Goal: Task Accomplishment & Management: Manage account settings

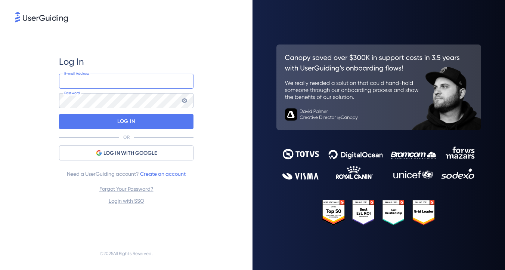
click at [123, 84] on input "email" at bounding box center [126, 81] width 134 height 15
type input "melanie@cofactr.com"
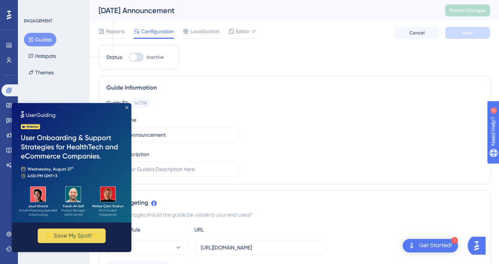
click at [127, 106] on icon "Close Preview" at bounding box center [126, 107] width 3 height 3
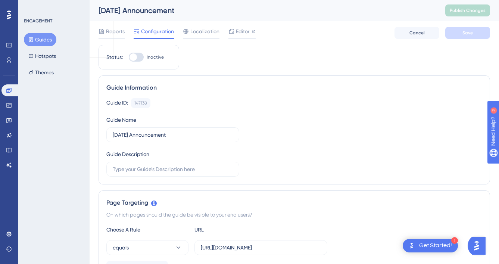
click at [44, 21] on div "ENGAGEMENT" at bounding box center [38, 21] width 28 height 6
click at [44, 52] on button "Hotspots" at bounding box center [42, 55] width 37 height 13
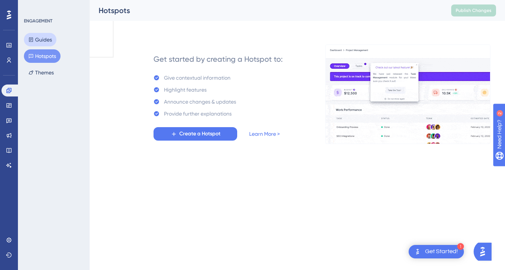
click at [38, 38] on button "Guides" at bounding box center [40, 39] width 32 height 13
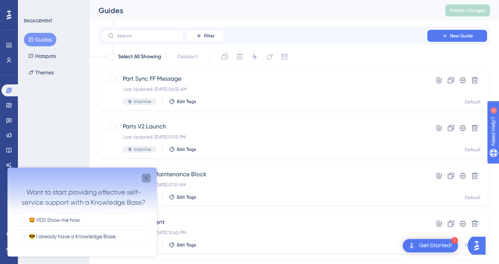
click at [147, 177] on icon "Close survey" at bounding box center [146, 178] width 3 height 3
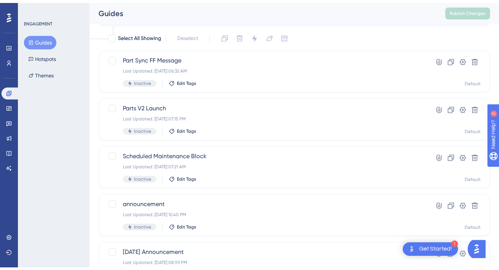
scroll to position [56, 0]
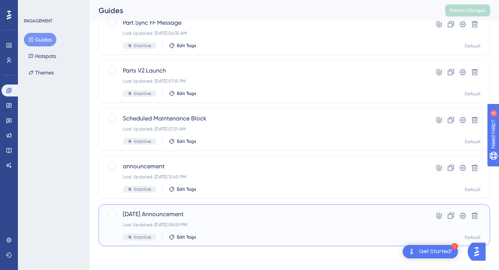
click at [266, 233] on div "Inactive Edit Tags" at bounding box center [264, 236] width 283 height 7
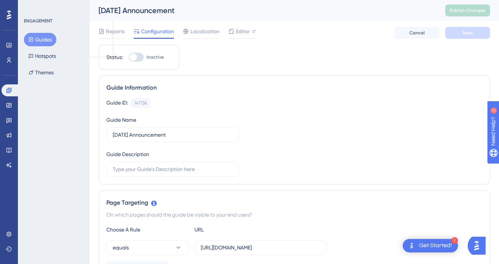
click at [41, 40] on button "Guides" at bounding box center [40, 39] width 32 height 13
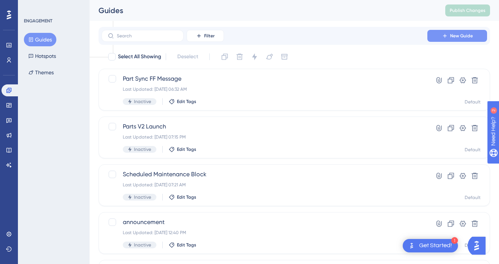
click at [464, 38] on span "New Guide" at bounding box center [461, 36] width 23 height 6
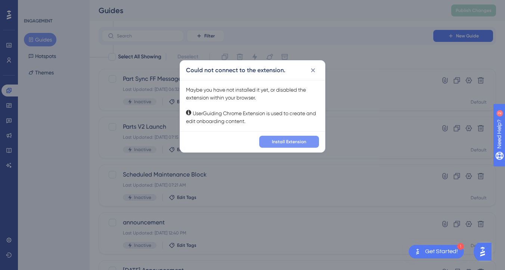
click at [285, 142] on span "Install Extension" at bounding box center [289, 142] width 34 height 6
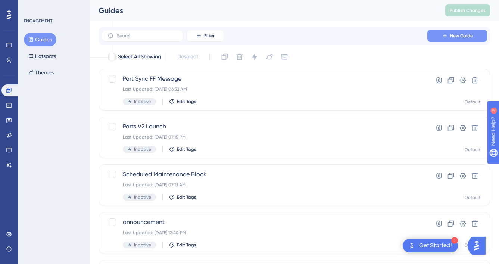
click at [454, 36] on span "New Guide" at bounding box center [461, 36] width 23 height 6
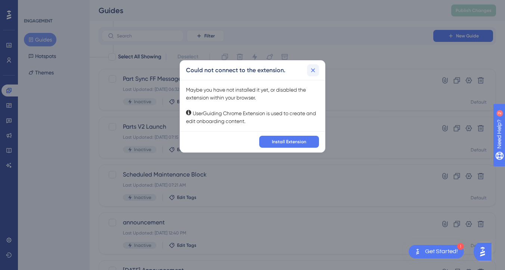
click at [316, 69] on icon at bounding box center [312, 69] width 7 height 7
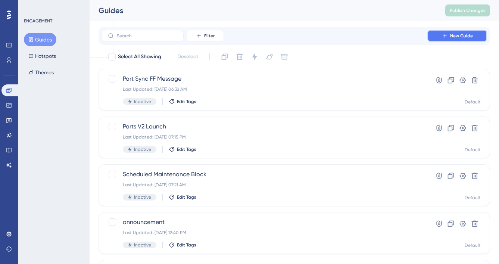
click at [450, 38] on button "New Guide" at bounding box center [458, 36] width 60 height 12
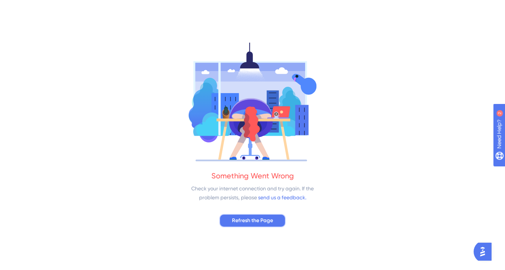
click at [253, 218] on span "Refresh the Page" at bounding box center [252, 220] width 41 height 9
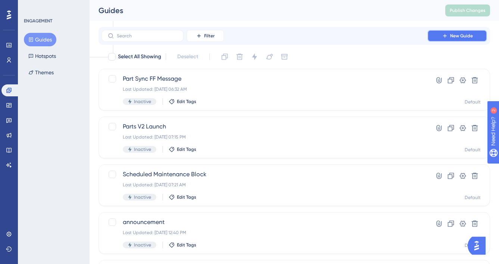
click at [437, 39] on button "New Guide" at bounding box center [458, 36] width 60 height 12
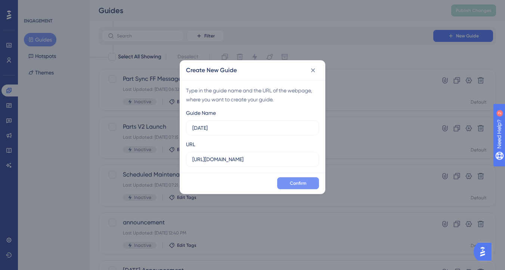
type input "Labor Day"
click at [309, 184] on button "Confirm" at bounding box center [298, 183] width 42 height 12
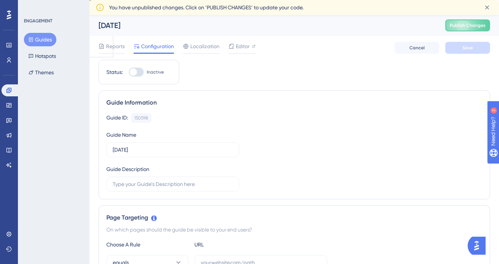
scroll to position [68, 0]
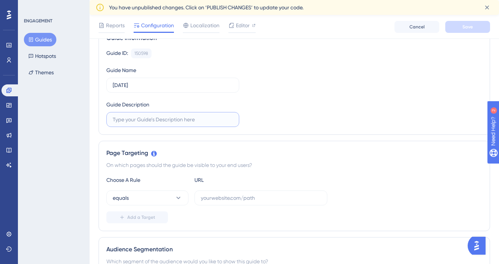
click at [206, 120] on input "text" at bounding box center [173, 119] width 120 height 8
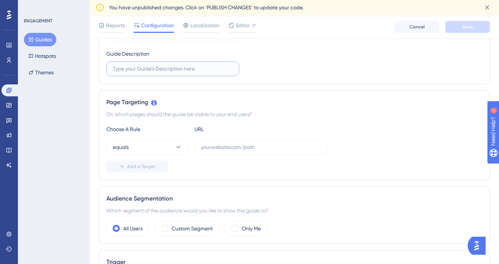
scroll to position [124, 0]
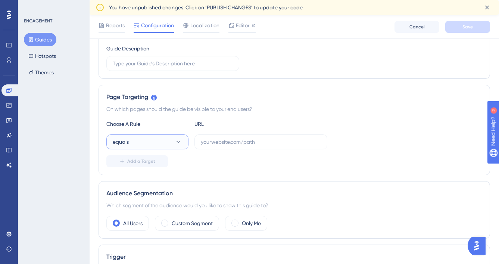
click at [178, 140] on icon at bounding box center [178, 141] width 7 height 7
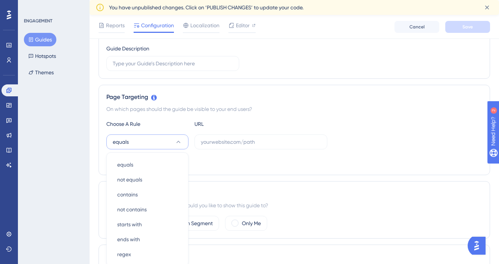
scroll to position [201, 0]
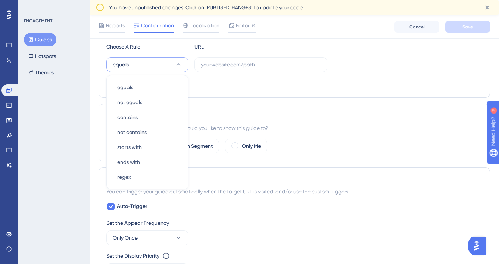
click at [235, 90] on div "Page Targeting On which pages should the guide be visible to your end users? Ch…" at bounding box center [295, 52] width 392 height 90
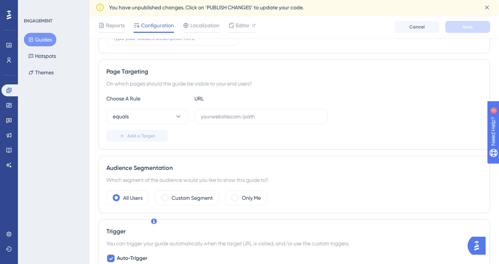
scroll to position [143, 0]
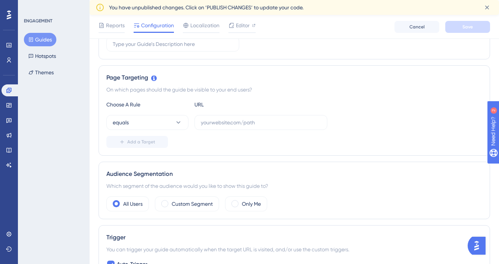
click at [155, 79] on icon at bounding box center [154, 78] width 6 height 6
click at [153, 77] on icon at bounding box center [154, 78] width 6 height 6
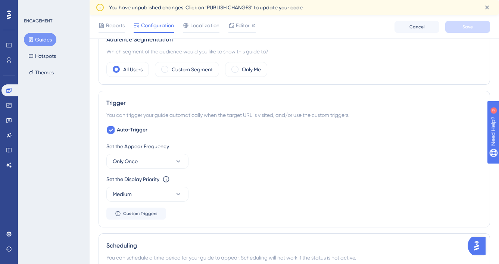
scroll to position [288, 0]
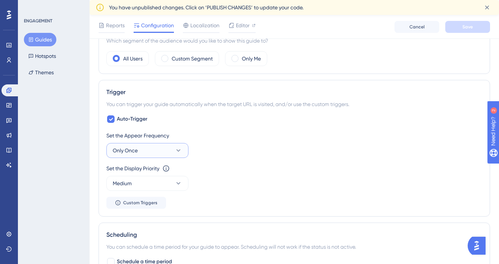
click at [175, 149] on icon at bounding box center [178, 150] width 7 height 7
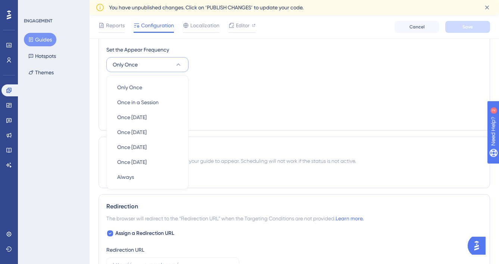
click at [229, 87] on div "Set the Display Priority This option will set the display priority between auto…" at bounding box center [294, 91] width 376 height 27
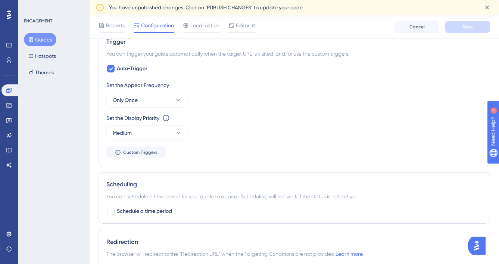
scroll to position [323, 0]
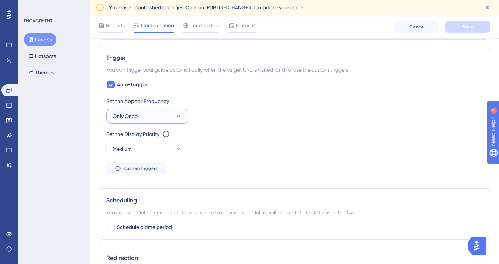
click at [166, 116] on button "Only Once" at bounding box center [147, 116] width 82 height 15
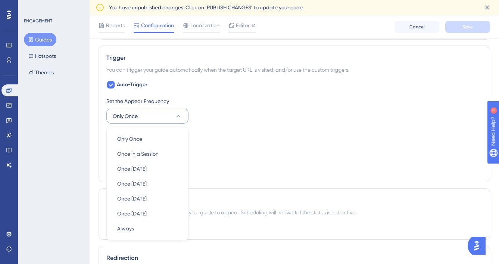
scroll to position [374, 0]
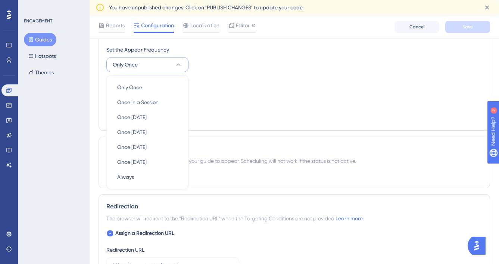
click at [249, 84] on div "Set the Display Priority This option will set the display priority between auto…" at bounding box center [294, 82] width 376 height 9
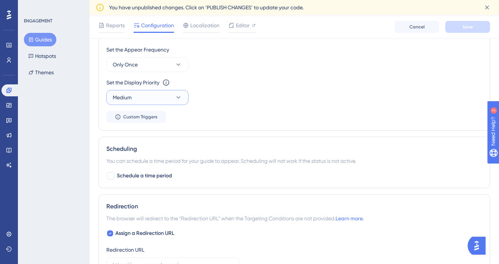
click at [173, 99] on button "Medium" at bounding box center [147, 97] width 82 height 15
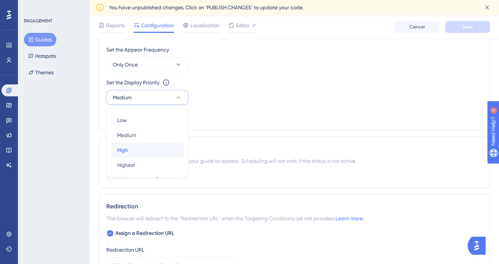
click at [161, 146] on div "High High" at bounding box center [147, 150] width 61 height 15
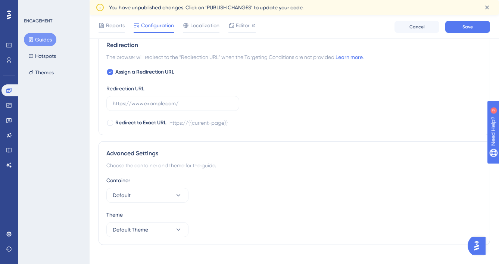
scroll to position [538, 0]
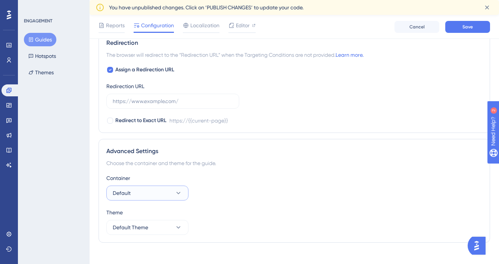
click at [182, 190] on button "Default" at bounding box center [147, 193] width 82 height 15
click at [222, 188] on div "Container Default Default Default" at bounding box center [294, 187] width 376 height 27
click at [176, 229] on icon at bounding box center [178, 227] width 7 height 7
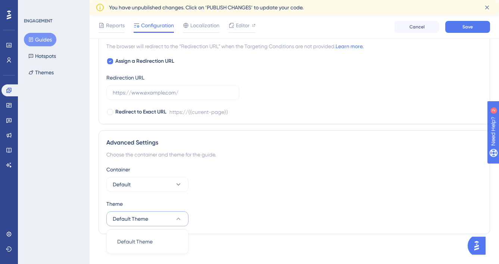
click at [227, 194] on div "Container Default Theme Default Theme Default Theme Default Theme" at bounding box center [294, 195] width 376 height 61
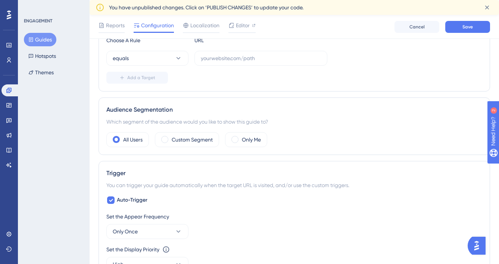
scroll to position [223, 0]
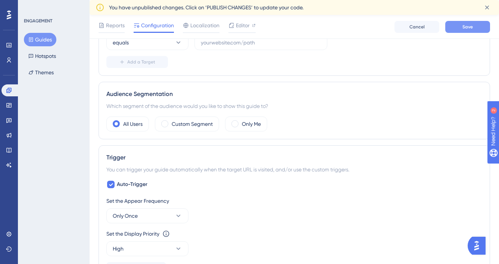
click at [457, 25] on button "Save" at bounding box center [468, 27] width 45 height 12
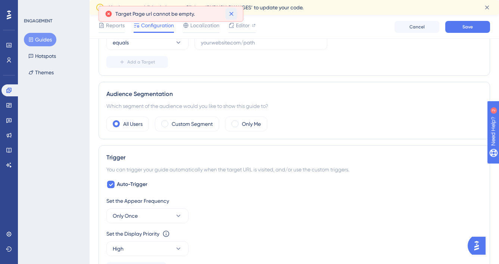
click at [226, 13] on button at bounding box center [232, 14] width 12 height 12
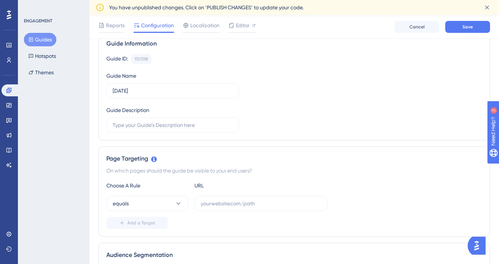
scroll to position [61, 0]
click at [217, 210] on label at bounding box center [261, 204] width 133 height 15
click at [217, 209] on input "text" at bounding box center [261, 205] width 120 height 8
paste input "https://platform.cofactr.com/"
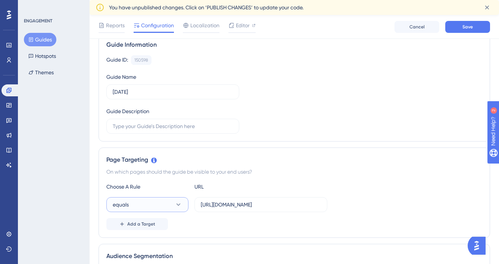
click at [170, 204] on button "equals" at bounding box center [147, 204] width 82 height 15
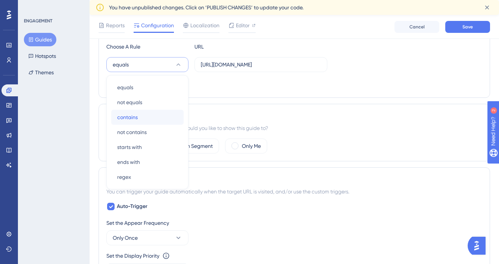
click at [153, 116] on div "contains contains" at bounding box center [147, 117] width 61 height 15
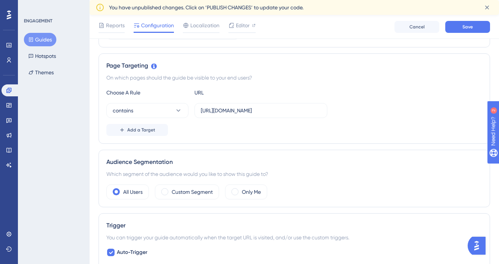
scroll to position [146, 0]
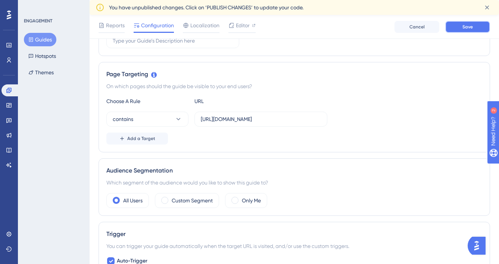
click at [470, 25] on span "Save" at bounding box center [468, 27] width 10 height 6
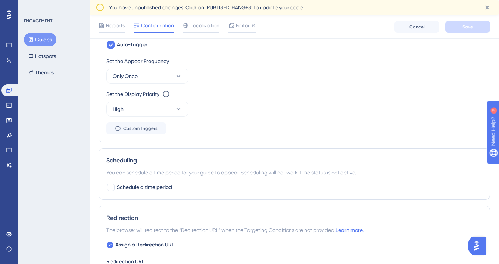
scroll to position [362, 0]
click at [167, 70] on button "Only Once" at bounding box center [147, 76] width 82 height 15
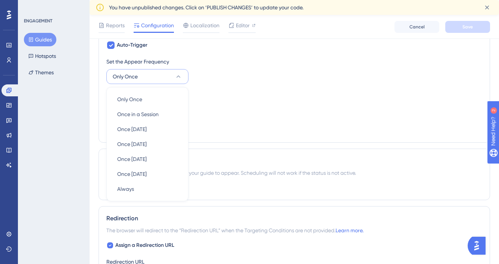
scroll to position [374, 0]
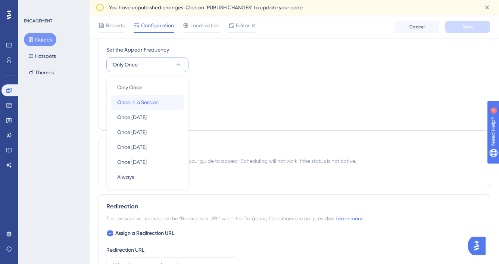
click at [155, 102] on span "Once in a Session" at bounding box center [137, 102] width 41 height 9
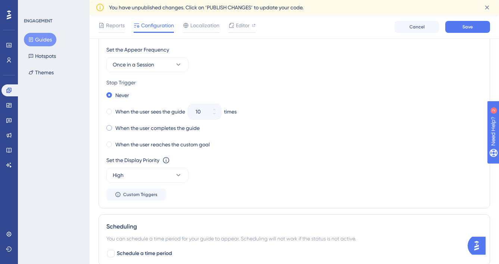
click at [109, 129] on span at bounding box center [109, 128] width 6 height 6
click at [114, 126] on input "radio" at bounding box center [114, 126] width 0 height 0
click at [464, 29] on span "Save" at bounding box center [468, 27] width 10 height 6
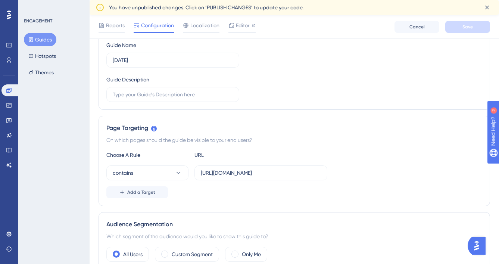
scroll to position [96, 0]
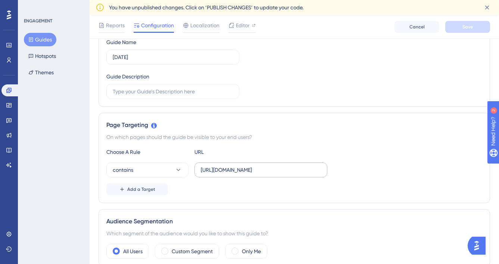
click at [275, 175] on label "https://platform.cofactr.com/" at bounding box center [261, 169] width 133 height 15
click at [275, 174] on input "https://platform.cofactr.com/" at bounding box center [261, 170] width 120 height 8
click at [275, 175] on label "https://platform.cofactr.com/" at bounding box center [261, 169] width 133 height 15
click at [275, 174] on input "https://platform.cofactr.com/" at bounding box center [261, 170] width 120 height 8
click at [275, 175] on label "https://platform.cofactr.com/" at bounding box center [261, 169] width 133 height 15
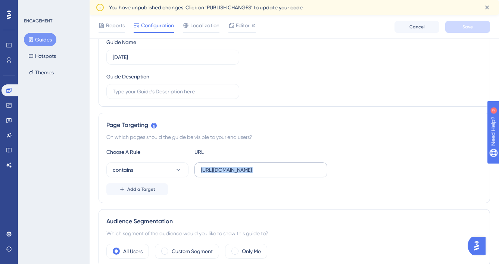
click at [275, 174] on input "https://platform.cofactr.com/" at bounding box center [261, 170] width 120 height 8
click at [286, 175] on label "https://platform.cofactr.com/" at bounding box center [261, 169] width 133 height 15
click at [286, 174] on input "https://platform.cofactr.com/" at bounding box center [261, 170] width 120 height 8
click at [286, 175] on label "https://platform.cofactr.com/" at bounding box center [261, 169] width 133 height 15
click at [286, 174] on input "https://platform.cofactr.com/" at bounding box center [261, 170] width 120 height 8
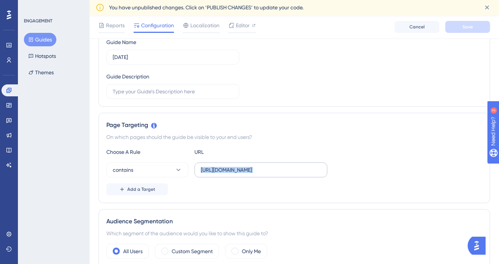
click at [286, 175] on label "https://platform.cofactr.com/" at bounding box center [261, 169] width 133 height 15
click at [286, 174] on input "https://platform.cofactr.com/" at bounding box center [261, 170] width 120 height 8
click at [290, 170] on input "https://platform.cofactr.com/" at bounding box center [261, 170] width 120 height 8
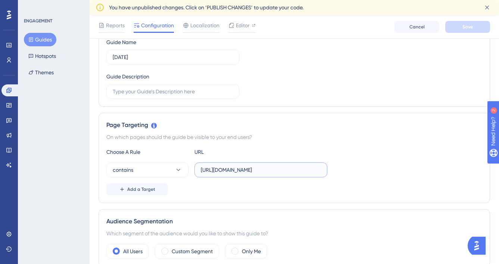
paste input "programs/27490e1e-6366-44c2-9cc2-8306931c6a5f?tab=parts"
type input "https://platform.cofactr.com/programs/27490e1e-6366-44c2-9cc2-8306931c6a5f?tab=…"
click at [469, 28] on span "Save" at bounding box center [468, 27] width 10 height 6
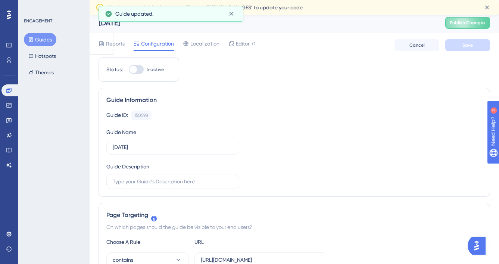
scroll to position [0, 0]
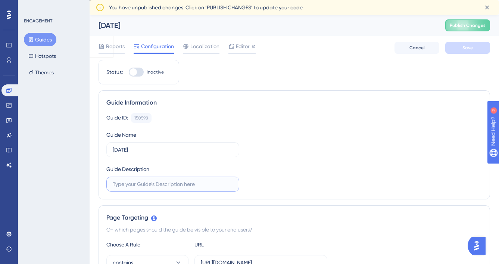
click at [181, 187] on input "text" at bounding box center [173, 184] width 120 height 8
paste input "Cofactr will be observing Independence Day tomorrow, July 4th. We will be back …"
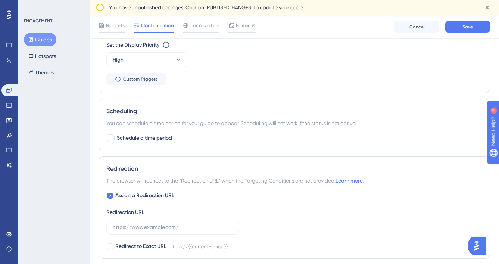
scroll to position [557, 0]
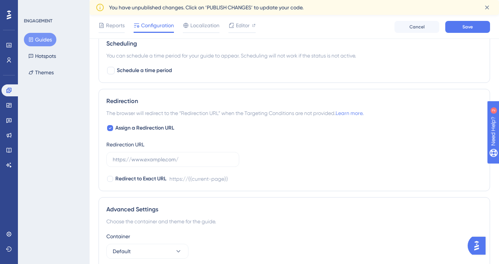
type input "Cofactr will be observing Independence Day tomorrow, July 4th. We will be back …"
click at [354, 113] on link "Learn more." at bounding box center [350, 113] width 28 height 6
click at [109, 128] on icon at bounding box center [110, 128] width 3 height 2
checkbox input "false"
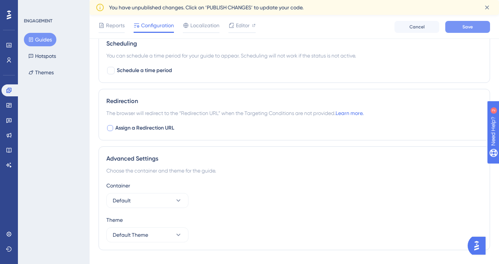
click at [475, 28] on button "Save" at bounding box center [468, 27] width 45 height 12
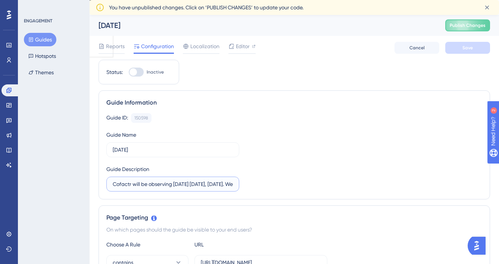
click at [168, 185] on input "Cofactr will be observing Independence Day tomorrow, July 4th. We will be back …" at bounding box center [173, 184] width 120 height 8
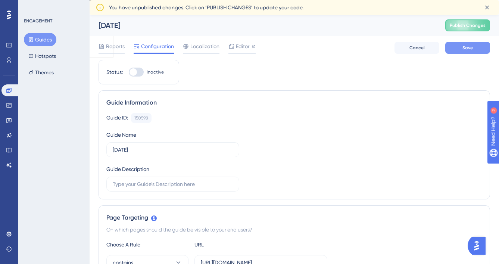
click at [463, 52] on button "Save" at bounding box center [468, 48] width 45 height 12
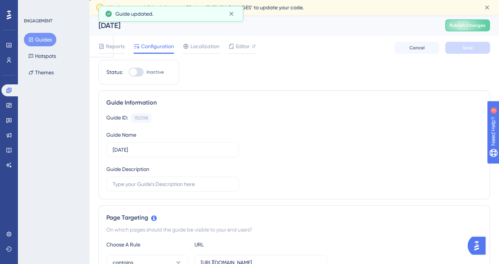
click at [133, 71] on div at bounding box center [133, 71] width 7 height 7
click at [129, 72] on input "Inactive" at bounding box center [128, 72] width 0 height 0
checkbox input "false"
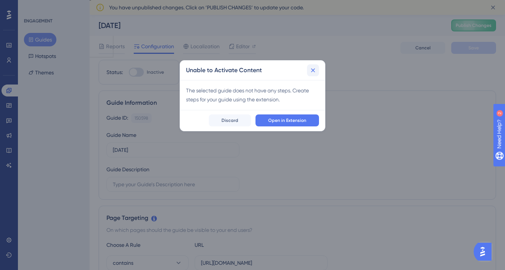
click at [313, 68] on icon at bounding box center [312, 69] width 7 height 7
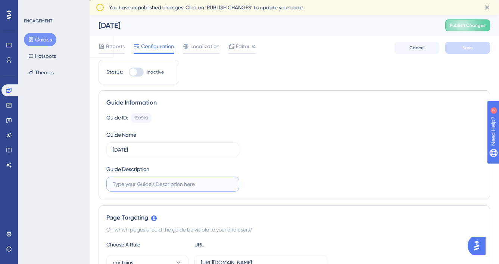
click at [153, 181] on input "text" at bounding box center [173, 184] width 120 height 8
paste input "Cofactr will be observing Independence Day tomorrow, July 4th. We will be back …"
click at [463, 50] on span "Save" at bounding box center [468, 48] width 10 height 6
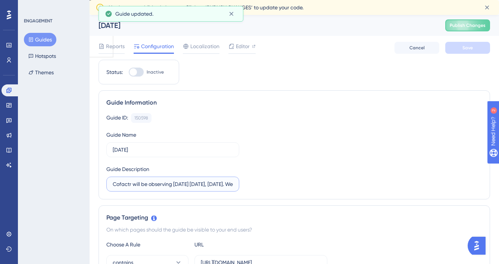
click at [171, 184] on input "Cofactr will be observing Independence Day tomorrow, July 4th. We will be back …" at bounding box center [173, 184] width 120 height 8
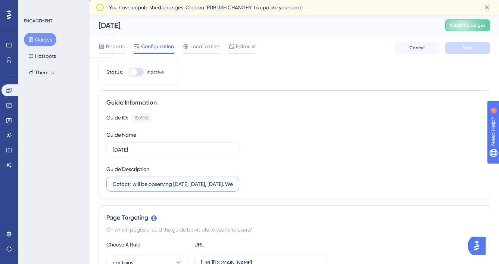
drag, startPoint x: 173, startPoint y: 184, endPoint x: 208, endPoint y: 183, distance: 34.4
click at [208, 183] on input "Cofactr will be observing Independence Day tomorrow, July 4th. We will be back …" at bounding box center [173, 184] width 120 height 8
click at [219, 184] on input "Cofactr will be observing Labor Day on Monday, September . We will be back to r…" at bounding box center [173, 184] width 120 height 8
type input "Cofactr will be observing Labor Day on Monday, September 1st . We will be back …"
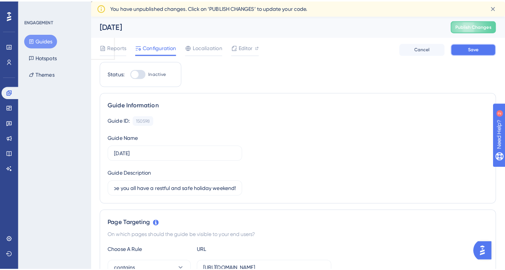
scroll to position [0, 0]
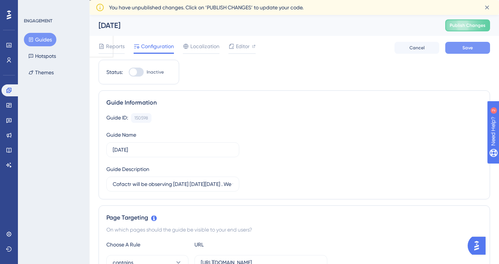
click at [465, 43] on button "Save" at bounding box center [468, 48] width 45 height 12
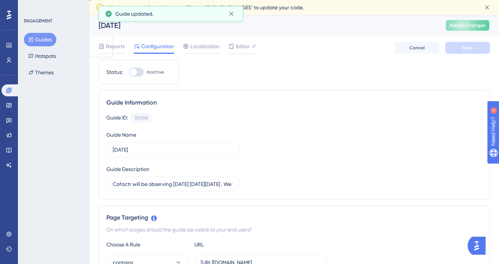
click at [486, 24] on span "Publish Changes" at bounding box center [468, 25] width 36 height 6
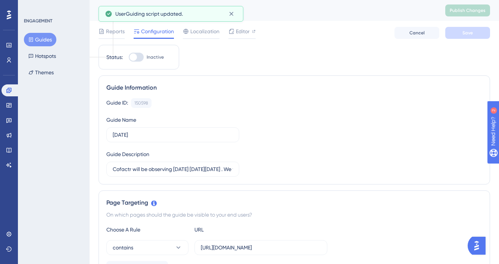
click at [135, 58] on div at bounding box center [133, 56] width 7 height 7
click at [129, 58] on input "Inactive" at bounding box center [128, 57] width 0 height 0
checkbox input "false"
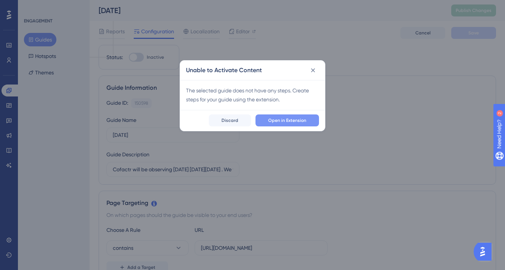
click at [274, 115] on button "Open in Extension" at bounding box center [286, 120] width 63 height 12
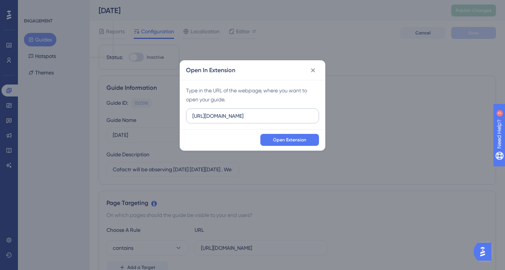
click at [237, 115] on input "https://platform.cofactr.com" at bounding box center [252, 116] width 120 height 8
click at [295, 114] on input "https://platform.cofactr.com" at bounding box center [252, 116] width 120 height 8
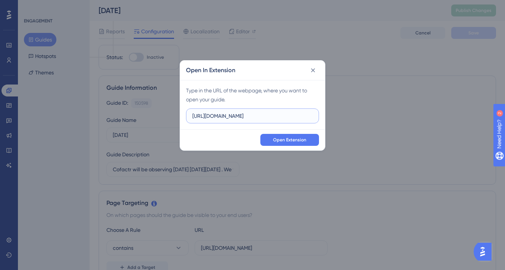
click at [295, 114] on input "https://platform.cofactr.com" at bounding box center [252, 116] width 120 height 8
paste input "/programs/27490e1e-6366-44c2-9cc2-8306931c6a5f?tab=parts"
type input "https://platform.cofactr.com/programs/27490e1e-6366-44c2-9cc2-8306931c6a5f?tab=…"
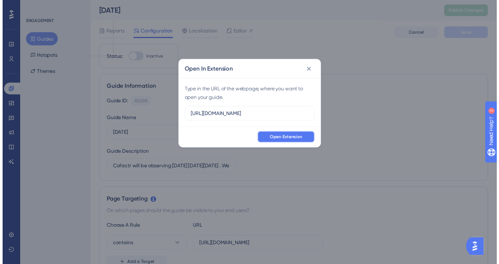
scroll to position [0, 0]
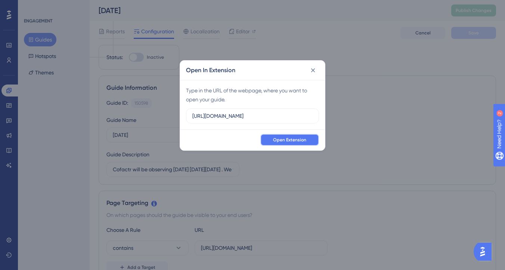
click at [285, 143] on button "Open Extension" at bounding box center [289, 140] width 59 height 12
click at [293, 143] on button "Open Extension" at bounding box center [289, 140] width 59 height 12
click at [316, 68] on icon at bounding box center [312, 69] width 7 height 7
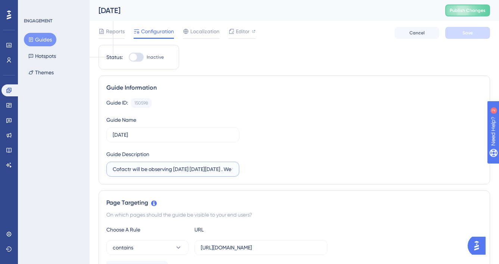
click at [192, 167] on input "Cofactr will be observing Labor Day on Monday, September 1st . We will be back …" at bounding box center [173, 169] width 120 height 8
click at [176, 180] on div "Guide Information Guide ID: 150598 Copy Guide Name Labor Day Guide Description …" at bounding box center [295, 129] width 392 height 109
click at [168, 170] on input "Cofactr will be observing Labor Day on Monday, September 1st . We will be back …" at bounding box center [173, 169] width 120 height 8
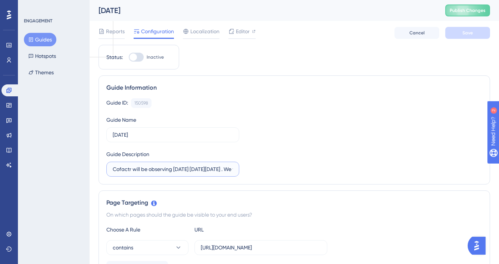
click at [168, 170] on input "Cofactr will be observing Labor Day on Monday, September 1st . We will be back …" at bounding box center [173, 169] width 120 height 8
type input "Labor Day OOO"
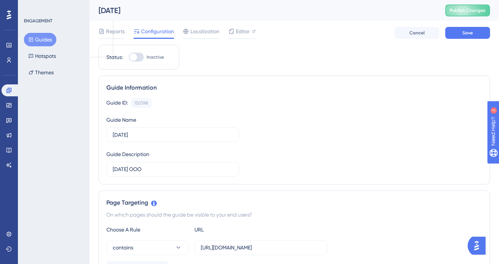
click at [328, 126] on div "Guide ID: 150598 Copy Guide Name Labor Day Guide Description Labor Day OOO" at bounding box center [294, 137] width 376 height 78
click at [477, 30] on button "Save" at bounding box center [468, 33] width 45 height 12
click at [133, 57] on div at bounding box center [133, 56] width 7 height 7
click at [129, 57] on input "Inactive" at bounding box center [128, 57] width 0 height 0
checkbox input "true"
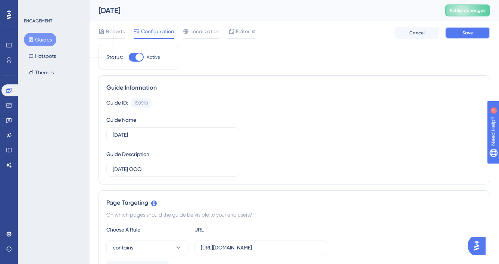
click at [469, 30] on span "Save" at bounding box center [468, 33] width 10 height 6
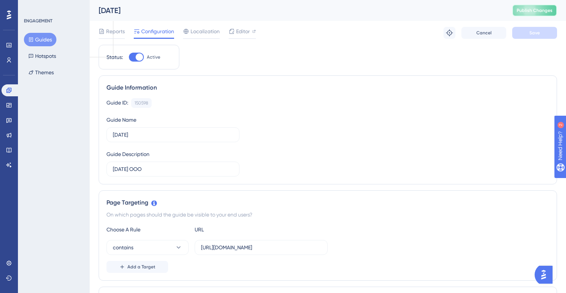
click at [505, 10] on span "Publish Changes" at bounding box center [535, 10] width 36 height 6
click at [110, 34] on span "Reports" at bounding box center [115, 31] width 19 height 9
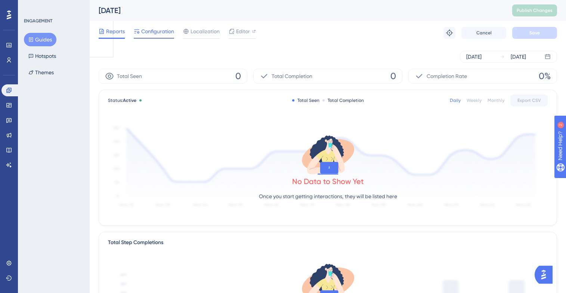
click at [159, 32] on span "Configuration" at bounding box center [157, 31] width 33 height 9
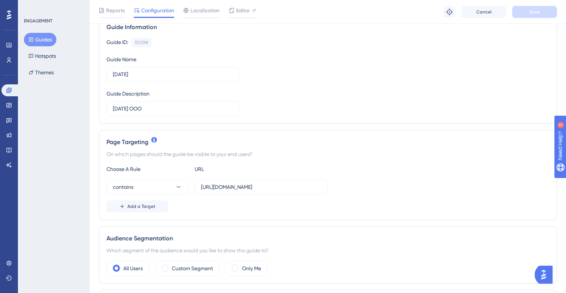
scroll to position [64, 0]
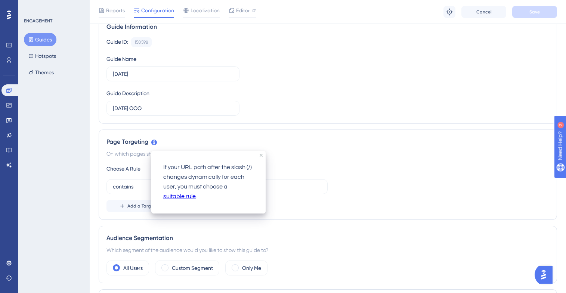
click at [320, 148] on div "Page Targeting On which pages should the guide be visible to your end users? Ch…" at bounding box center [328, 175] width 458 height 90
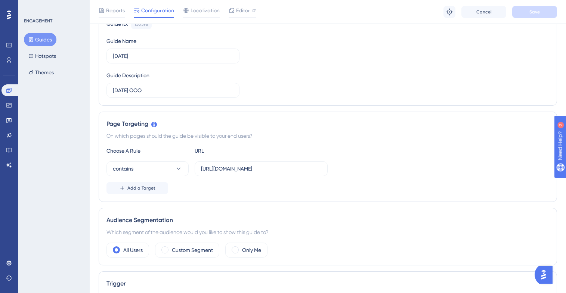
scroll to position [118, 0]
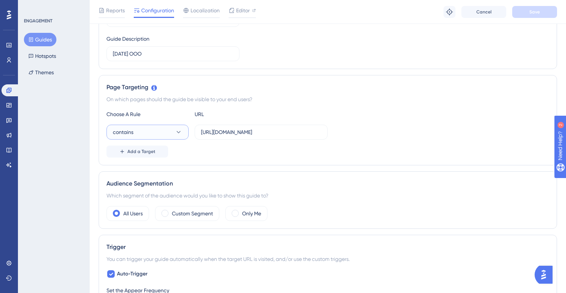
click at [169, 129] on button "contains" at bounding box center [147, 132] width 82 height 15
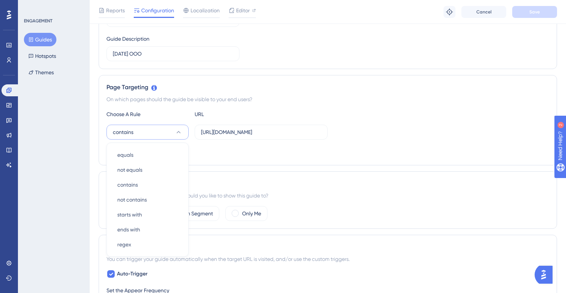
scroll to position [171, 0]
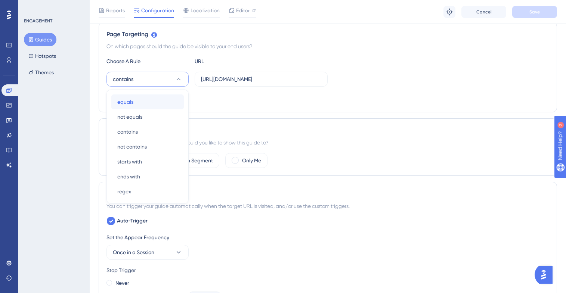
click at [163, 102] on div "equals equals" at bounding box center [147, 101] width 61 height 15
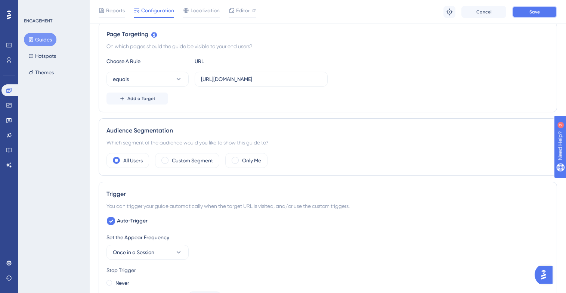
click at [505, 9] on span "Save" at bounding box center [534, 12] width 10 height 6
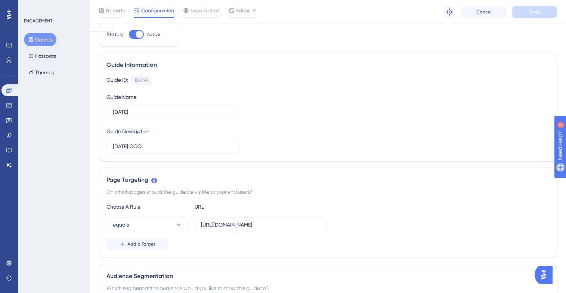
scroll to position [0, 0]
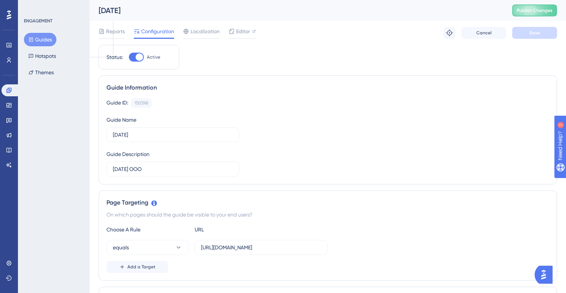
click at [139, 56] on div at bounding box center [139, 56] width 7 height 7
click at [129, 57] on input "Active" at bounding box center [128, 57] width 0 height 0
checkbox input "false"
click at [505, 35] on button "Save" at bounding box center [534, 33] width 45 height 12
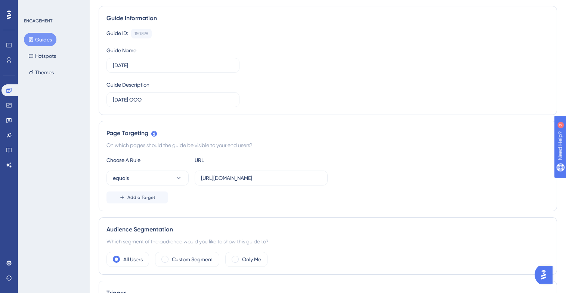
scroll to position [74, 0]
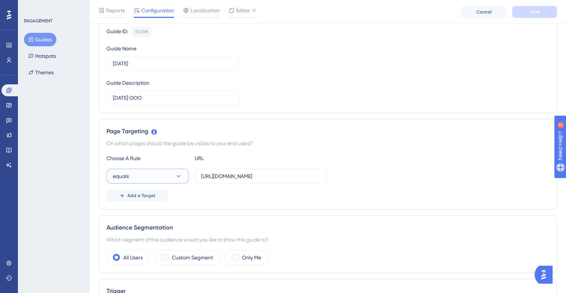
click at [173, 175] on button "equals" at bounding box center [147, 176] width 82 height 15
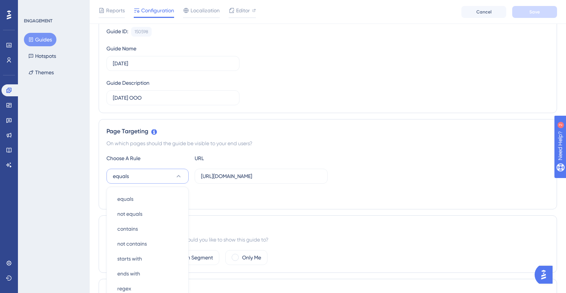
scroll to position [171, 0]
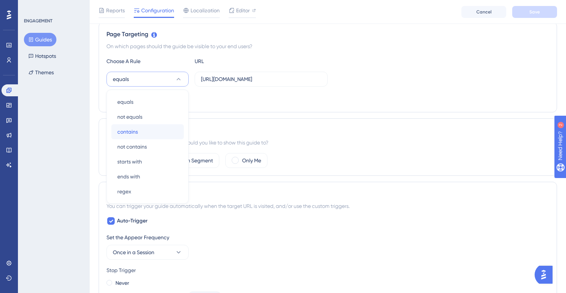
click at [148, 134] on div "contains contains" at bounding box center [147, 131] width 61 height 15
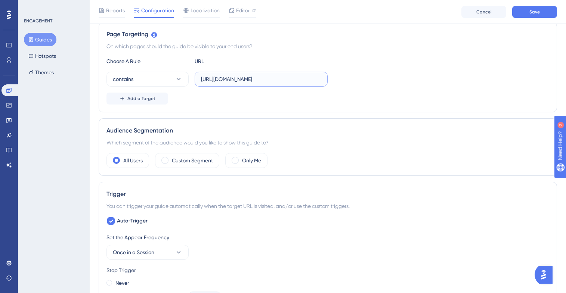
click at [224, 78] on input "https://platform.cofactr.com/programs/27490e1e-6366-44c2-9cc2-8306931c6a5f?tab=…" at bounding box center [261, 79] width 120 height 8
click at [282, 84] on label "https://platform.cofactr.com/programs/27490e1e-6366-44c2-9cc2-8306931c6a5f?tab=…" at bounding box center [261, 79] width 133 height 15
click at [282, 83] on input "https://platform.cofactr.com/programs/27490e1e-6366-44c2-9cc2-8306931c6a5f?tab=…" at bounding box center [261, 79] width 120 height 8
drag, startPoint x: 270, startPoint y: 80, endPoint x: 351, endPoint y: 88, distance: 81.4
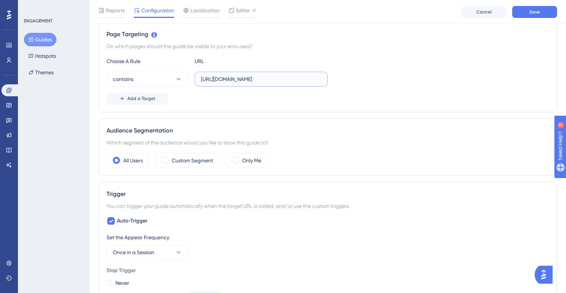
click at [351, 88] on div "Choose A Rule URL contains https://platform.cofactr.com/programs/27490e1e-6366-…" at bounding box center [327, 81] width 443 height 48
type input "https://platform.cofactr.com"
click at [505, 12] on button "Save" at bounding box center [534, 12] width 45 height 12
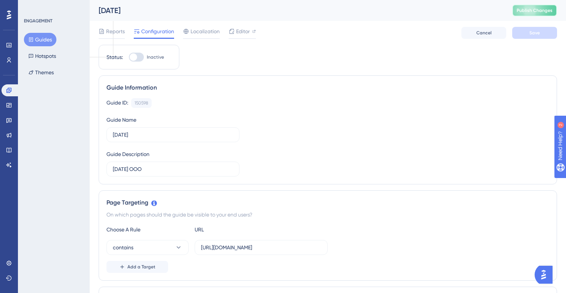
click at [505, 6] on button "Publish Changes" at bounding box center [534, 10] width 45 height 12
